Goal: Transaction & Acquisition: Purchase product/service

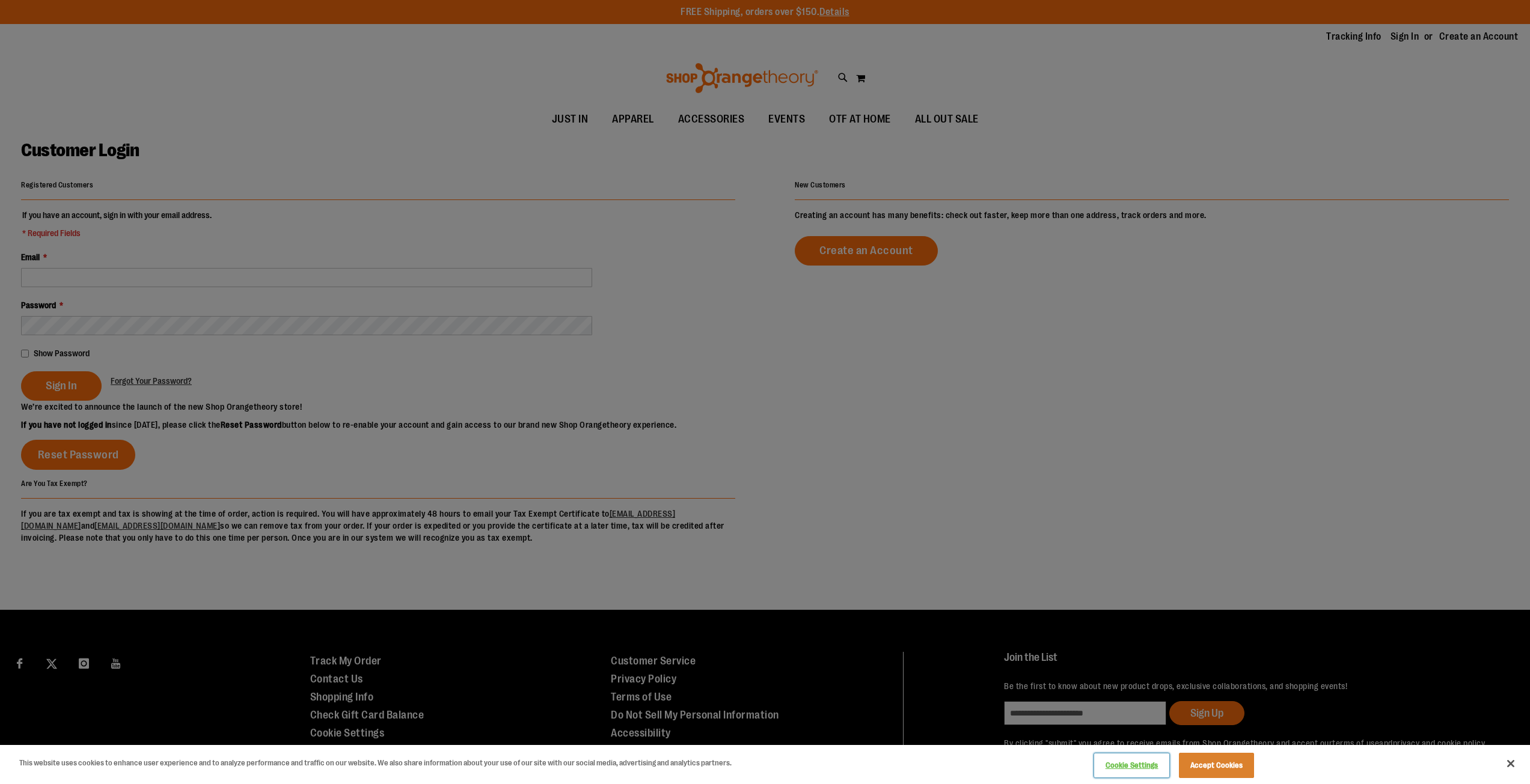
click at [1094, 753] on button "Cookie Settings" at bounding box center [1132, 765] width 75 height 24
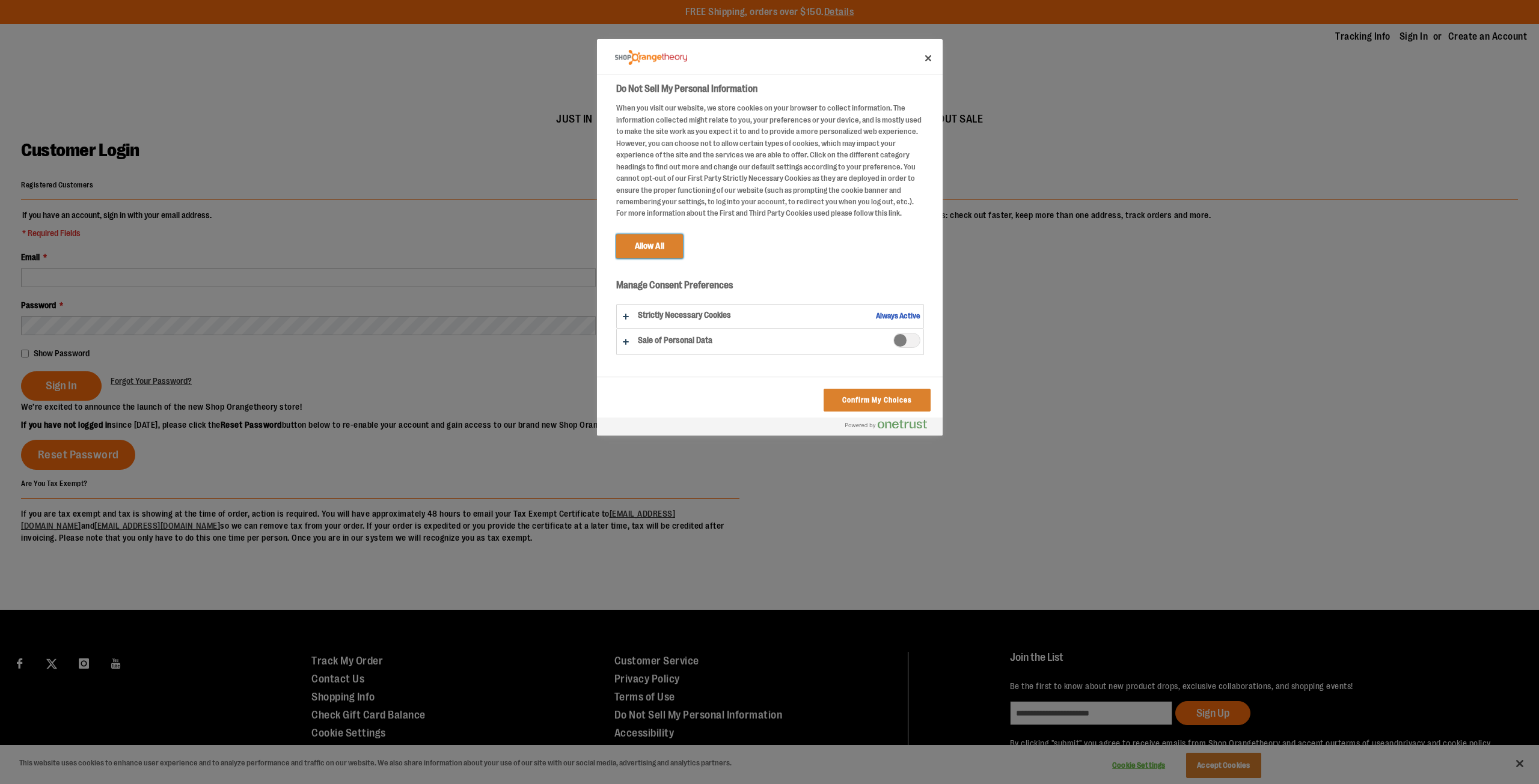
click at [616, 234] on button "Allow All" at bounding box center [650, 246] width 67 height 24
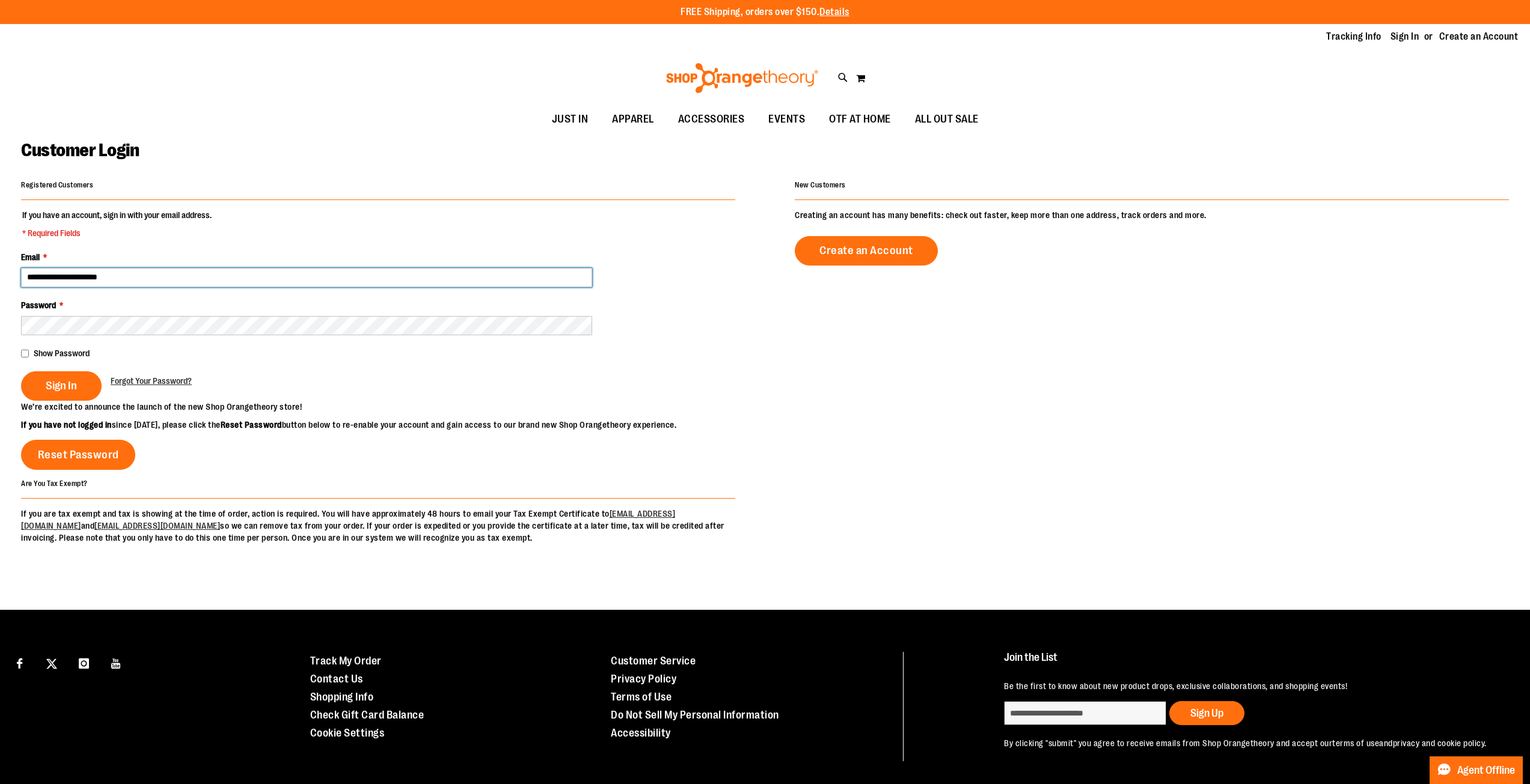
type input "**********"
click at [21, 372] on button "Sign In" at bounding box center [61, 386] width 80 height 29
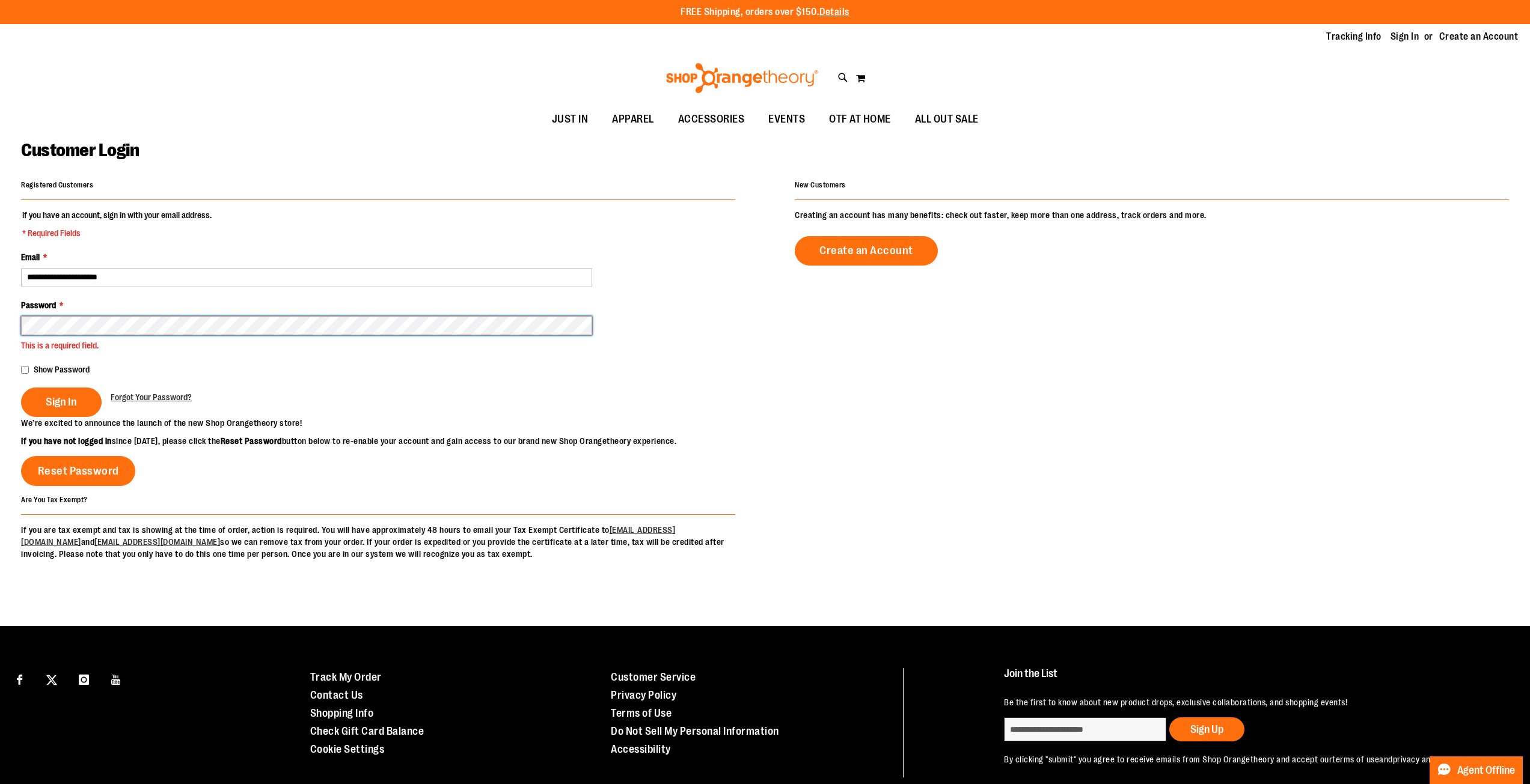
click at [21, 387] on button "Sign In" at bounding box center [61, 402] width 80 height 29
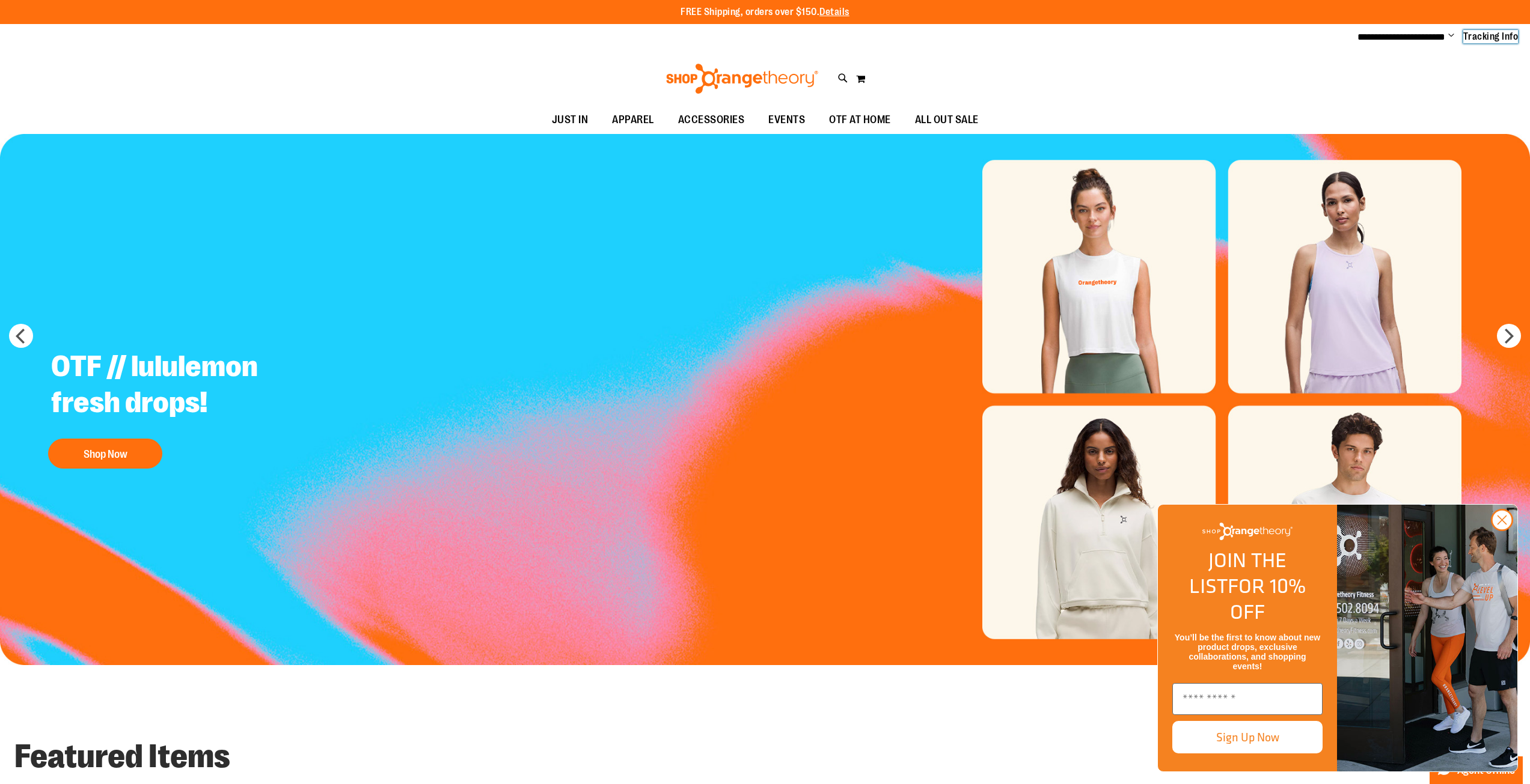
click at [1463, 30] on link "Tracking Info" at bounding box center [1491, 36] width 55 height 13
